Goal: Find specific page/section: Find specific page/section

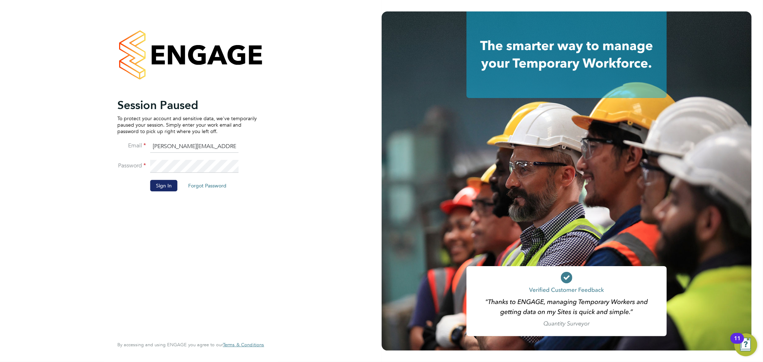
click at [166, 186] on button "Sign In" at bounding box center [163, 185] width 27 height 11
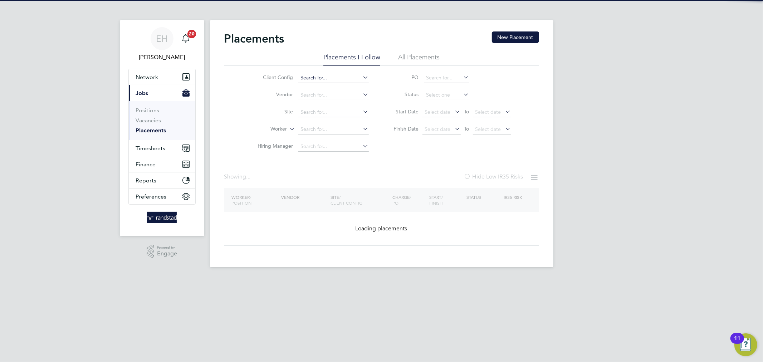
click at [346, 74] on input at bounding box center [333, 78] width 70 height 10
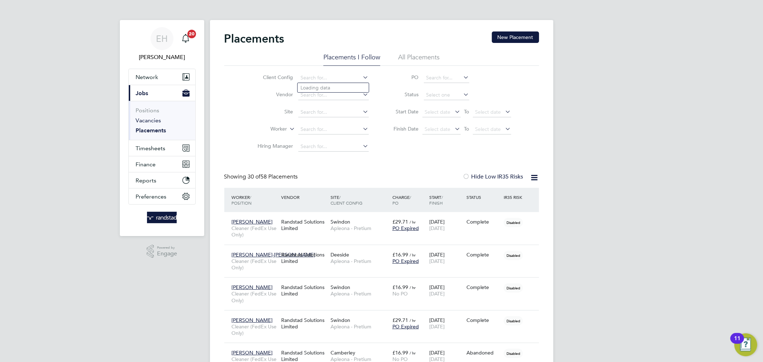
click at [143, 119] on link "Vacancies" at bounding box center [148, 120] width 25 height 7
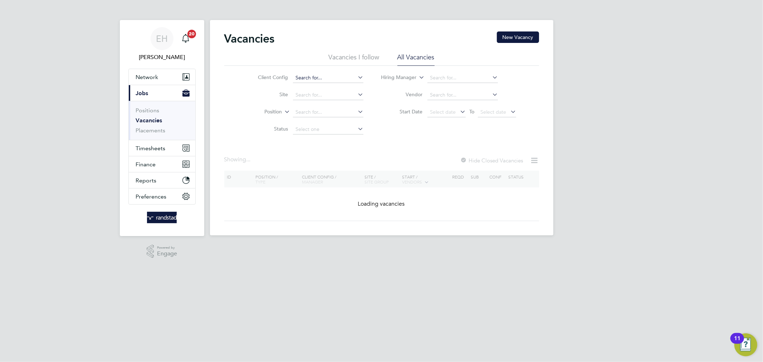
click at [328, 75] on input at bounding box center [328, 78] width 70 height 10
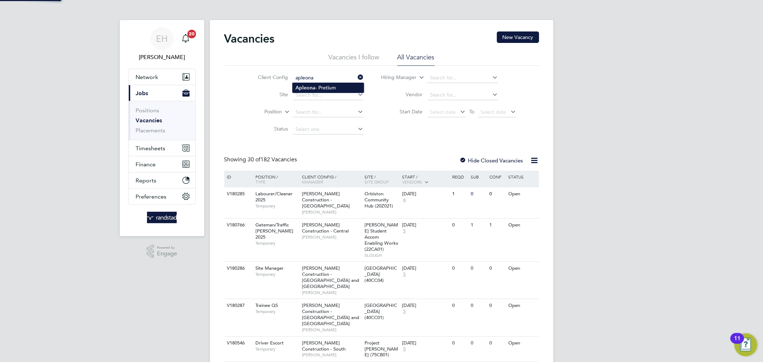
click at [319, 86] on li "Apleona - Pretium" at bounding box center [328, 88] width 71 height 10
type input "Apleona - Pretium"
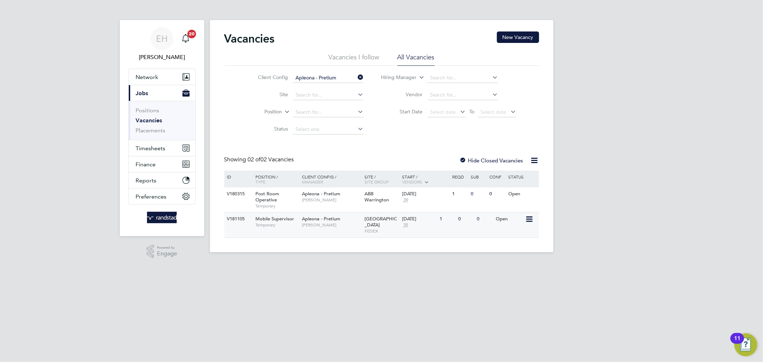
click at [283, 227] on span "Temporary" at bounding box center [276, 225] width 43 height 6
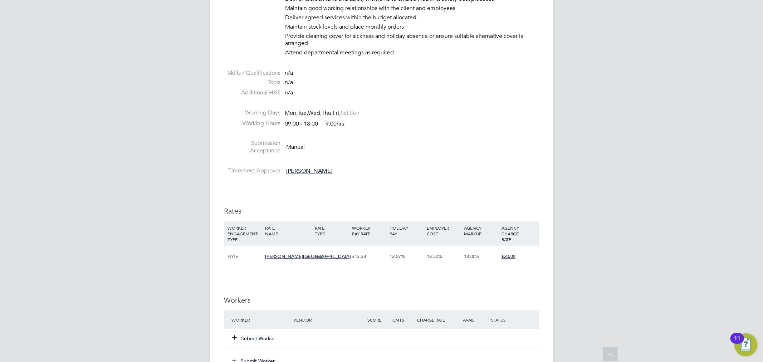
scroll to position [542, 0]
